Goal: Information Seeking & Learning: Check status

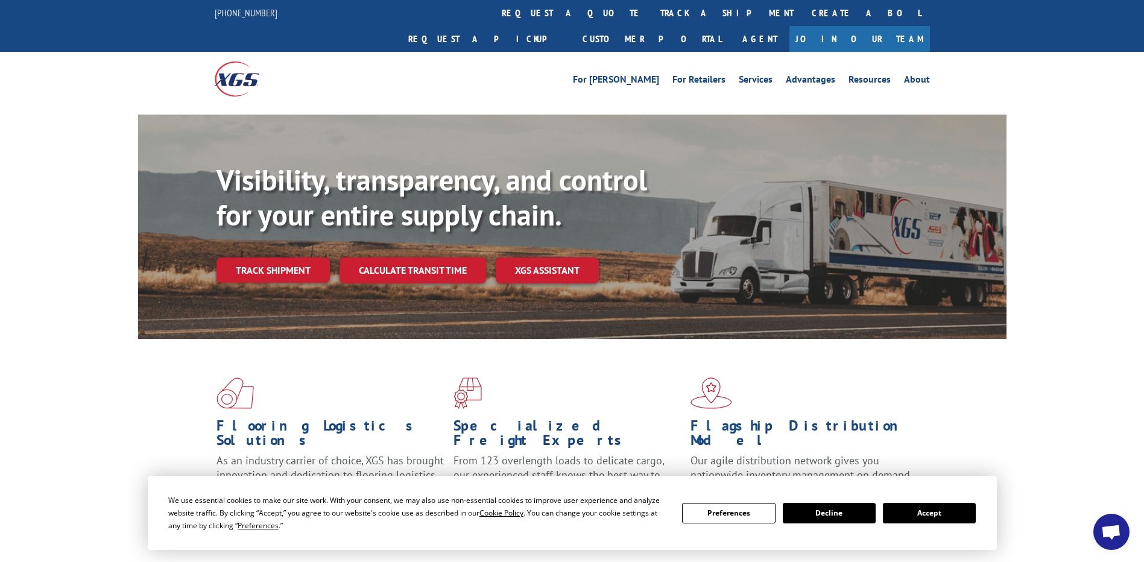
click at [937, 508] on button "Accept" at bounding box center [929, 513] width 93 height 20
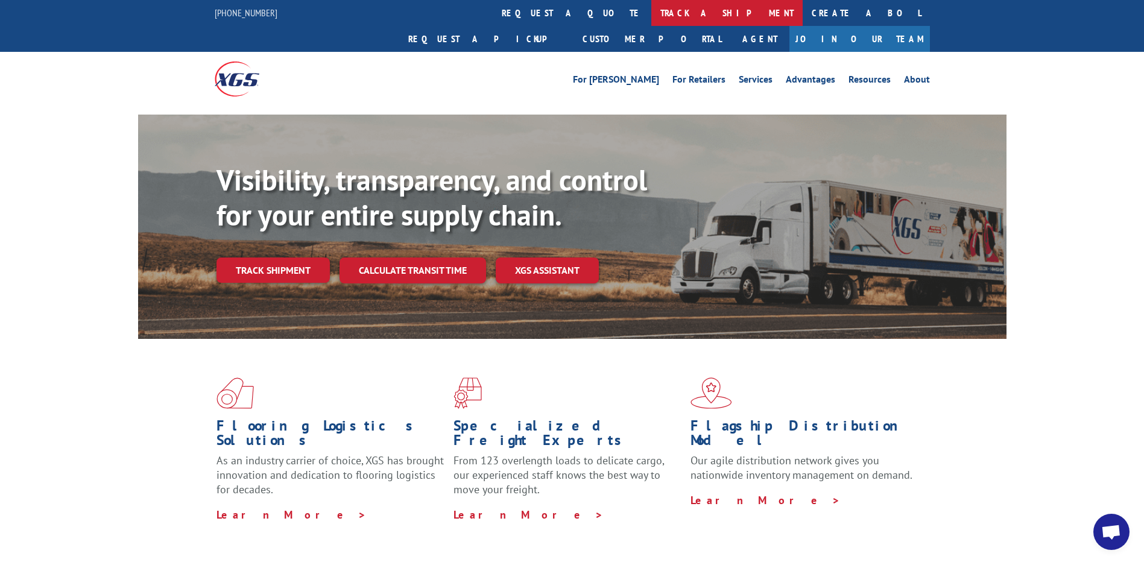
click at [651, 10] on link "track a shipment" at bounding box center [726, 13] width 151 height 26
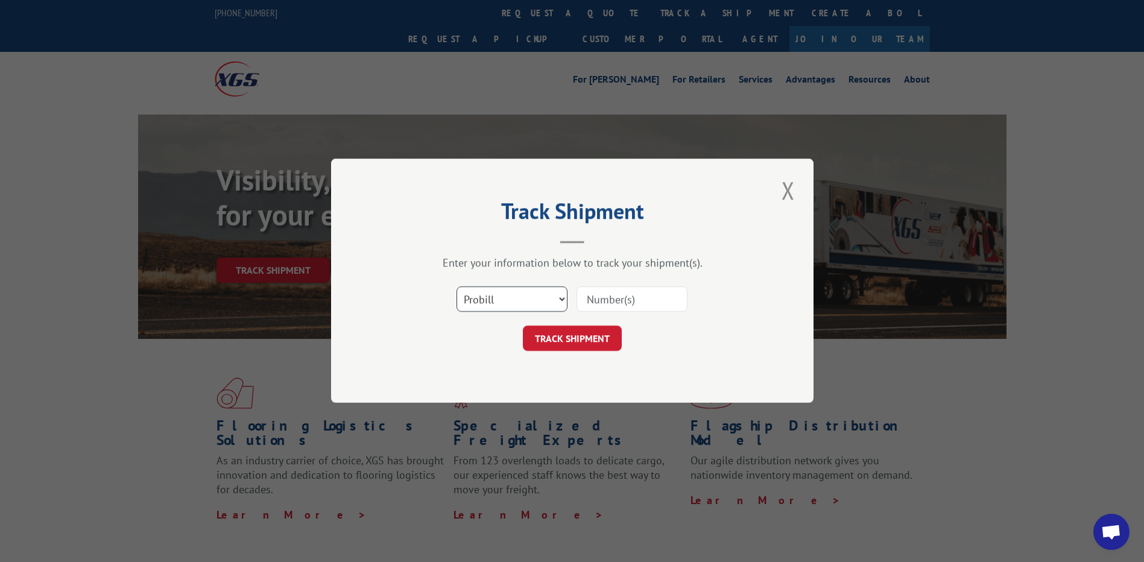
click at [561, 298] on select "Select category... Probill BOL PO" at bounding box center [511, 299] width 111 height 25
select select "bol"
click at [456, 287] on select "Select category... Probill BOL PO" at bounding box center [511, 299] width 111 height 25
click at [619, 301] on input at bounding box center [631, 299] width 111 height 25
type input "6762899"
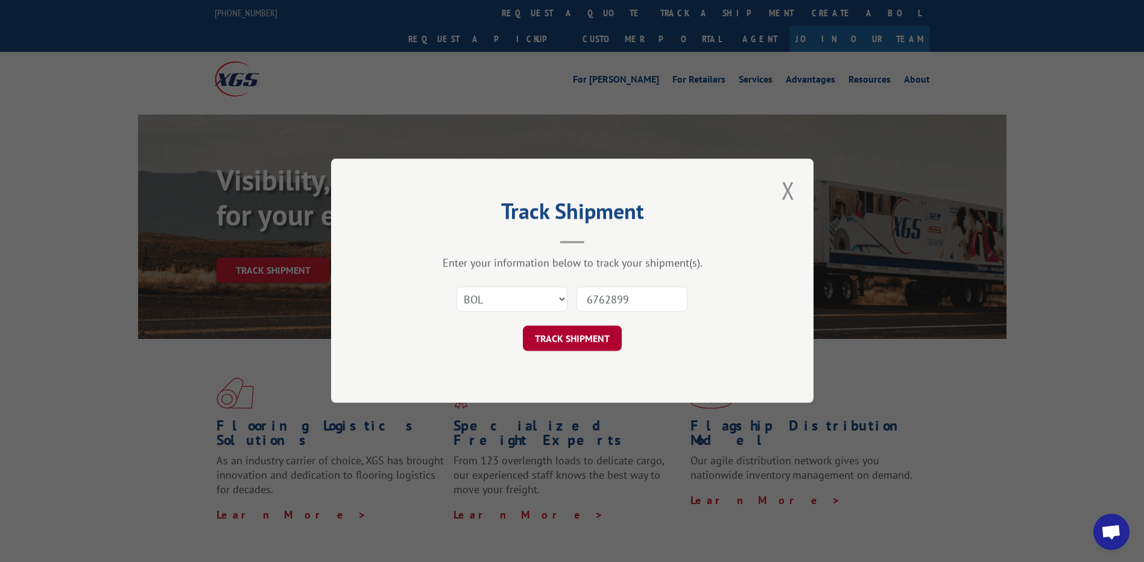
click at [568, 338] on button "TRACK SHIPMENT" at bounding box center [572, 338] width 99 height 25
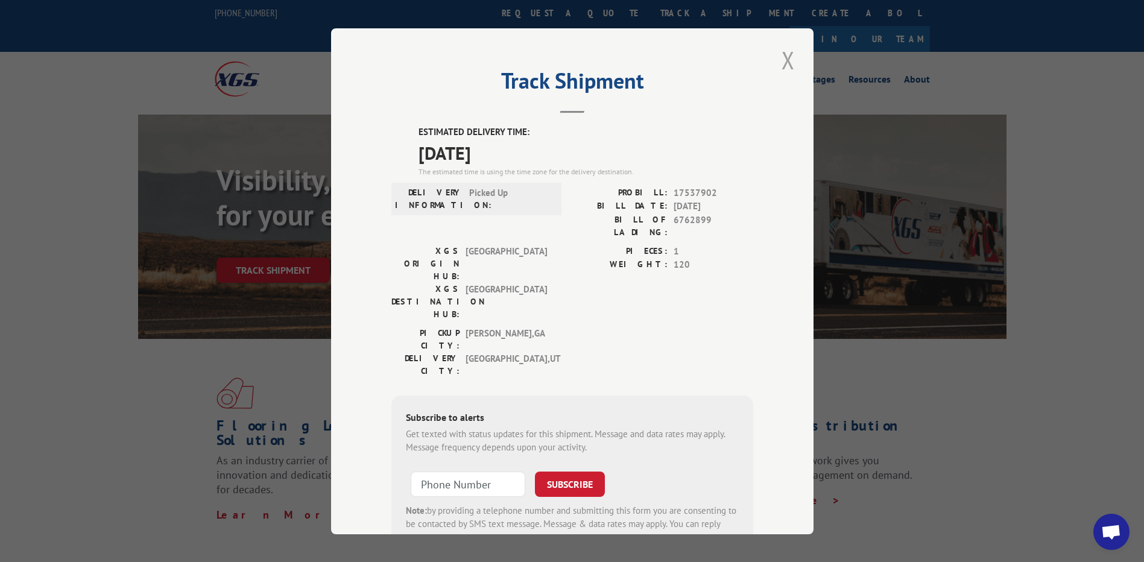
click at [781, 57] on button "Close modal" at bounding box center [788, 59] width 20 height 33
